Goal: Task Accomplishment & Management: Use online tool/utility

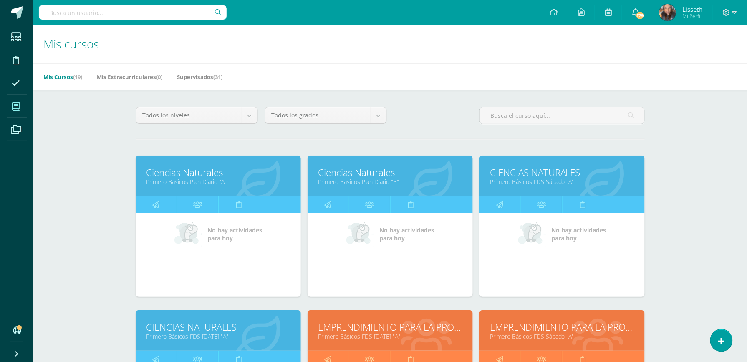
click at [261, 182] on link "Primero Básicos Plan Diario "A"" at bounding box center [218, 181] width 144 height 8
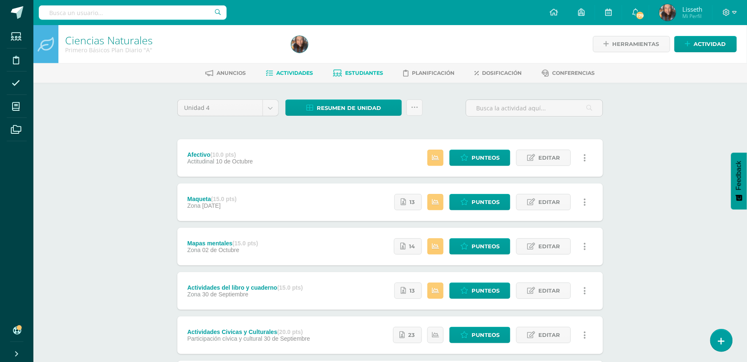
click at [348, 71] on span "Estudiantes" at bounding box center [365, 73] width 38 height 6
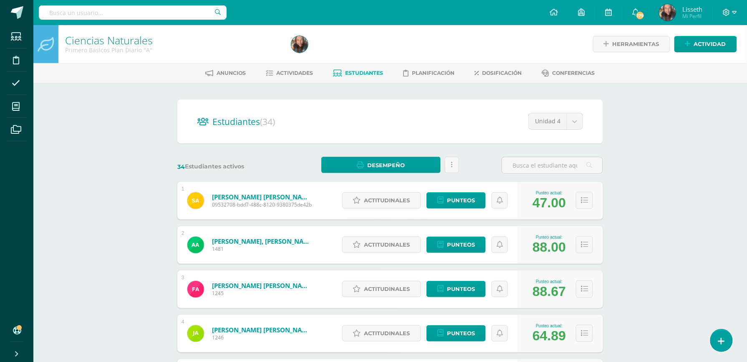
click at [363, 73] on span "Estudiantes" at bounding box center [365, 73] width 38 height 6
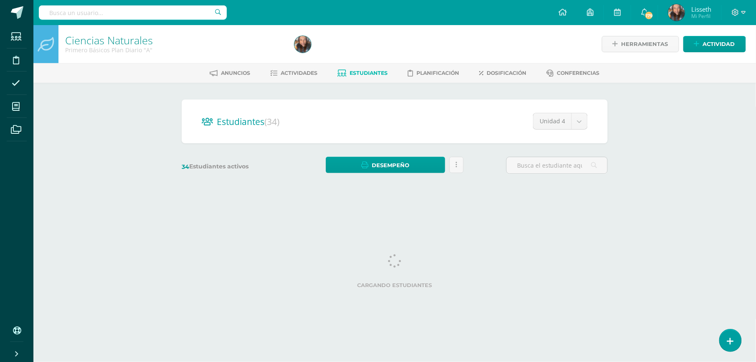
click at [391, 177] on div "Estudiantes (34) Unidad 4 Unidad 4 Unidad 2 Unidad 1 Unidad 3 34 Estudiantes ac…" at bounding box center [394, 140] width 433 height 82
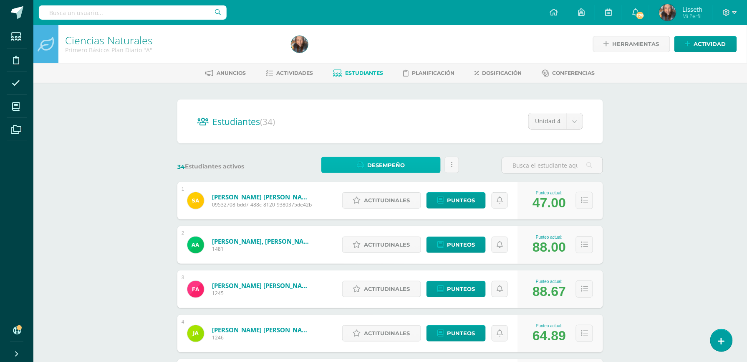
click at [416, 164] on link "Desempeño" at bounding box center [381, 165] width 119 height 16
click at [297, 71] on span "Actividades" at bounding box center [295, 73] width 37 height 6
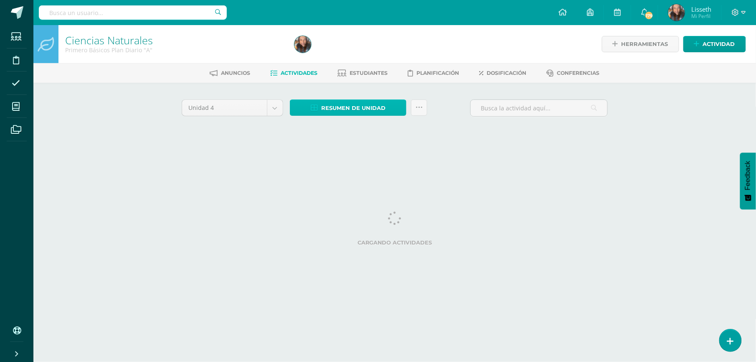
click at [351, 104] on span "Resumen de unidad" at bounding box center [353, 107] width 64 height 15
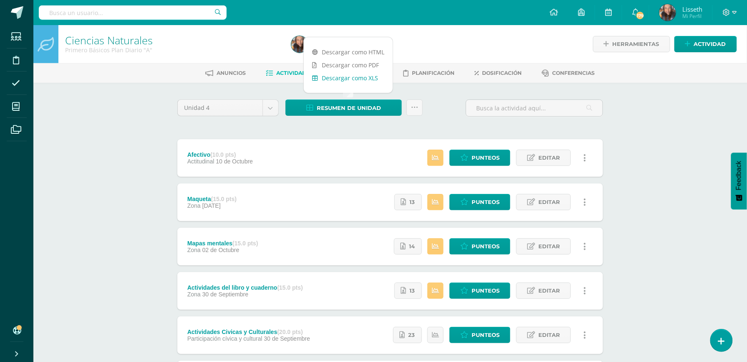
click at [351, 81] on link "Descargar como XLS" at bounding box center [348, 77] width 89 height 13
